Goal: Task Accomplishment & Management: Complete application form

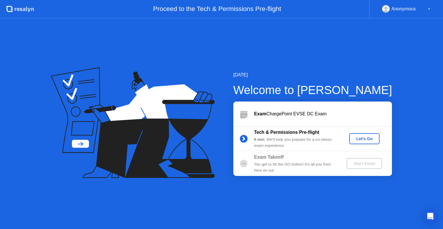
click at [367, 137] on div "Let's Go" at bounding box center [365, 138] width 26 height 5
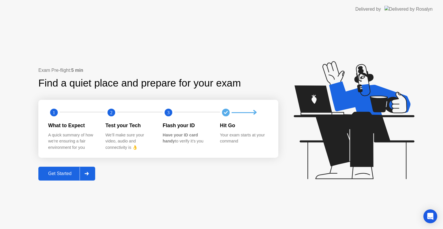
click at [58, 177] on button "Get Started" at bounding box center [66, 174] width 57 height 14
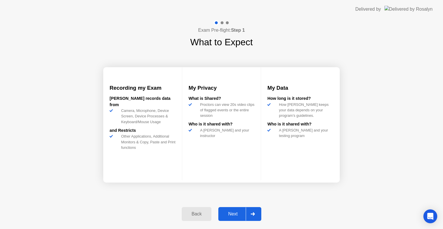
click at [239, 210] on button "Next" at bounding box center [239, 214] width 43 height 14
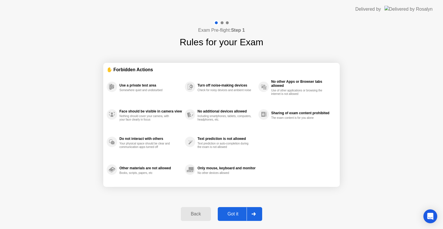
click at [239, 210] on button "Got it" at bounding box center [240, 214] width 44 height 14
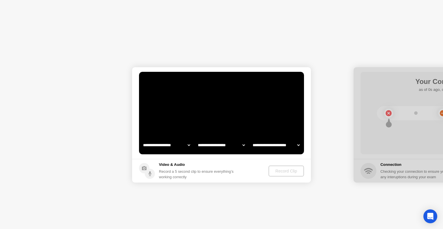
select select "**********"
select select "*******"
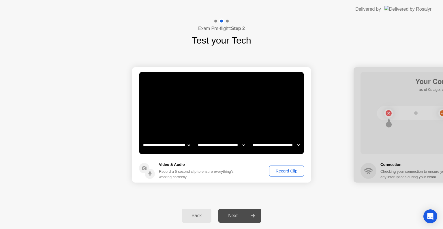
click at [289, 172] on div "Record Clip" at bounding box center [286, 171] width 31 height 5
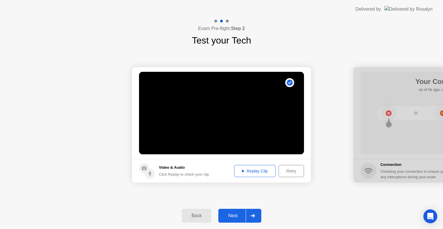
click at [231, 216] on div "Next" at bounding box center [233, 215] width 26 height 5
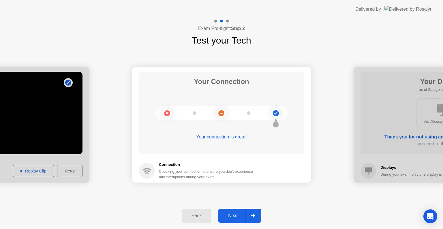
click at [234, 213] on div "Next" at bounding box center [233, 215] width 26 height 5
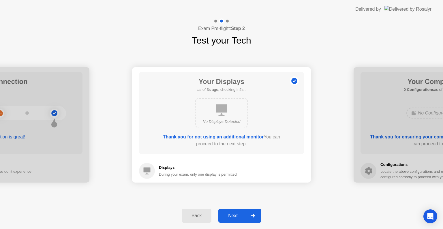
click at [234, 213] on div "Next" at bounding box center [233, 215] width 26 height 5
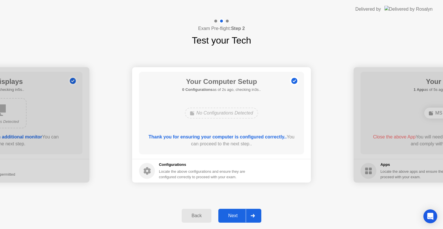
click at [234, 213] on div "Next" at bounding box center [233, 215] width 26 height 5
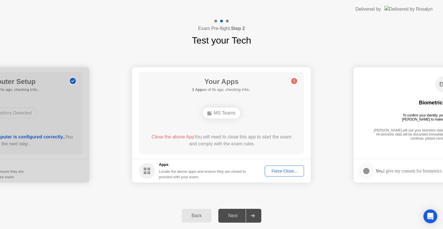
click at [276, 172] on div "Force Close..." at bounding box center [284, 171] width 35 height 5
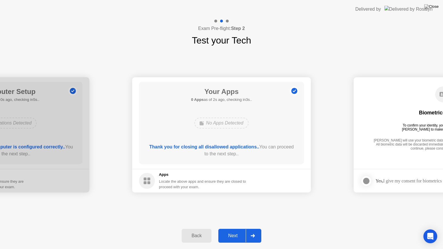
click at [239, 229] on div "Next" at bounding box center [233, 235] width 26 height 5
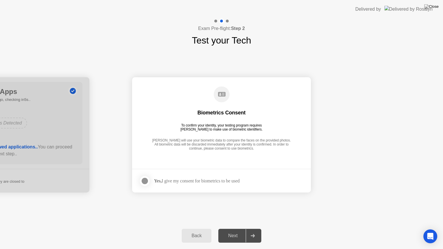
click at [146, 181] on div at bounding box center [144, 181] width 7 height 7
click at [244, 229] on button "Next" at bounding box center [239, 236] width 43 height 14
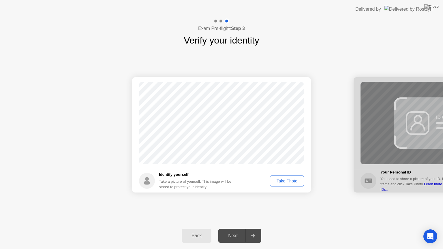
click at [284, 184] on button "Take Photo" at bounding box center [287, 181] width 34 height 11
click at [231, 229] on div "Next" at bounding box center [233, 235] width 26 height 5
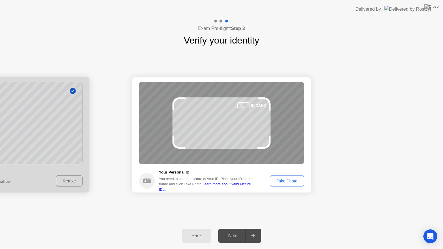
click at [288, 183] on div "Take Photo" at bounding box center [287, 181] width 30 height 5
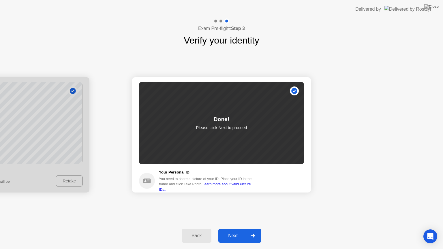
click at [237, 229] on div "Next" at bounding box center [233, 235] width 26 height 5
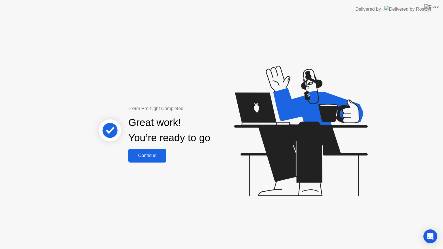
click at [154, 156] on div "Continue" at bounding box center [147, 155] width 34 height 5
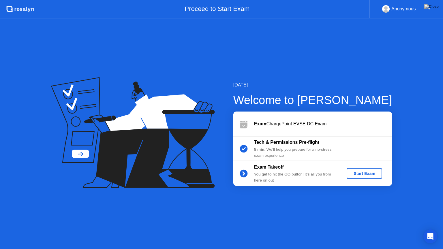
click at [362, 174] on div "Start Exam" at bounding box center [364, 173] width 31 height 5
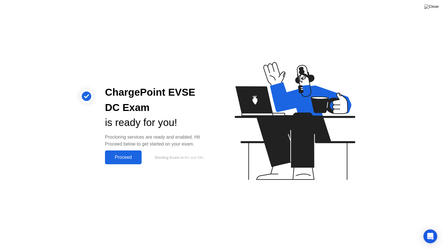
click at [119, 161] on button "Proceed" at bounding box center [123, 158] width 37 height 14
